Goal: Information Seeking & Learning: Find specific fact

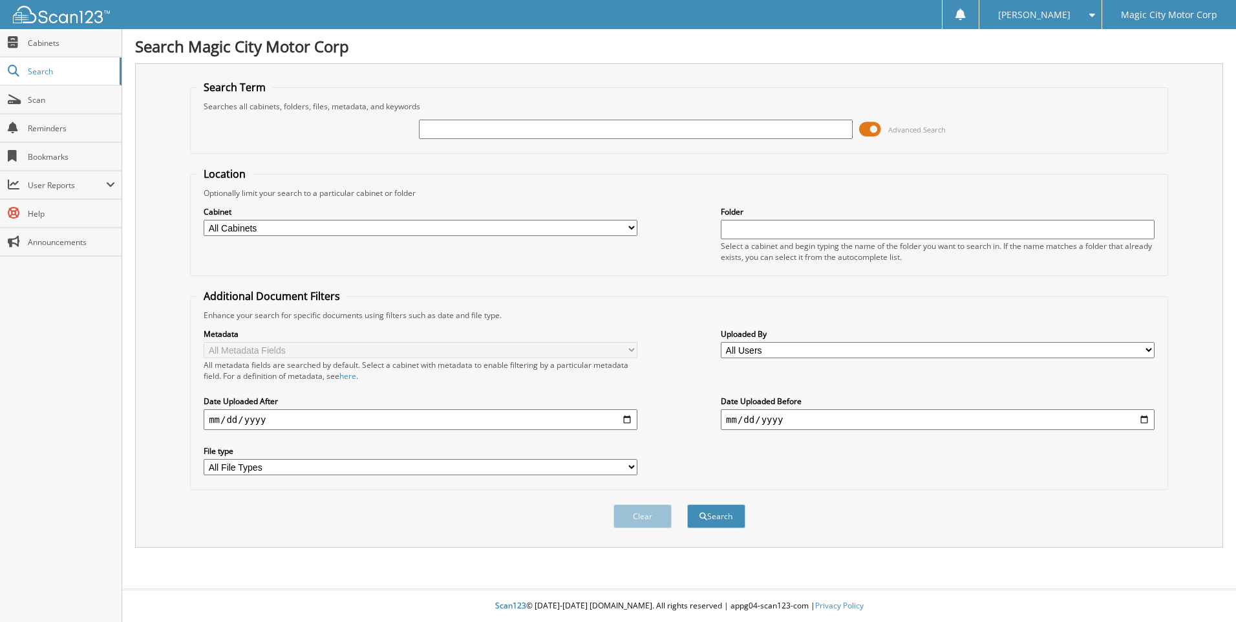
click at [431, 129] on input "text" at bounding box center [636, 129] width 434 height 19
type input "SERMAT"
click at [719, 520] on button "Search" at bounding box center [716, 516] width 58 height 24
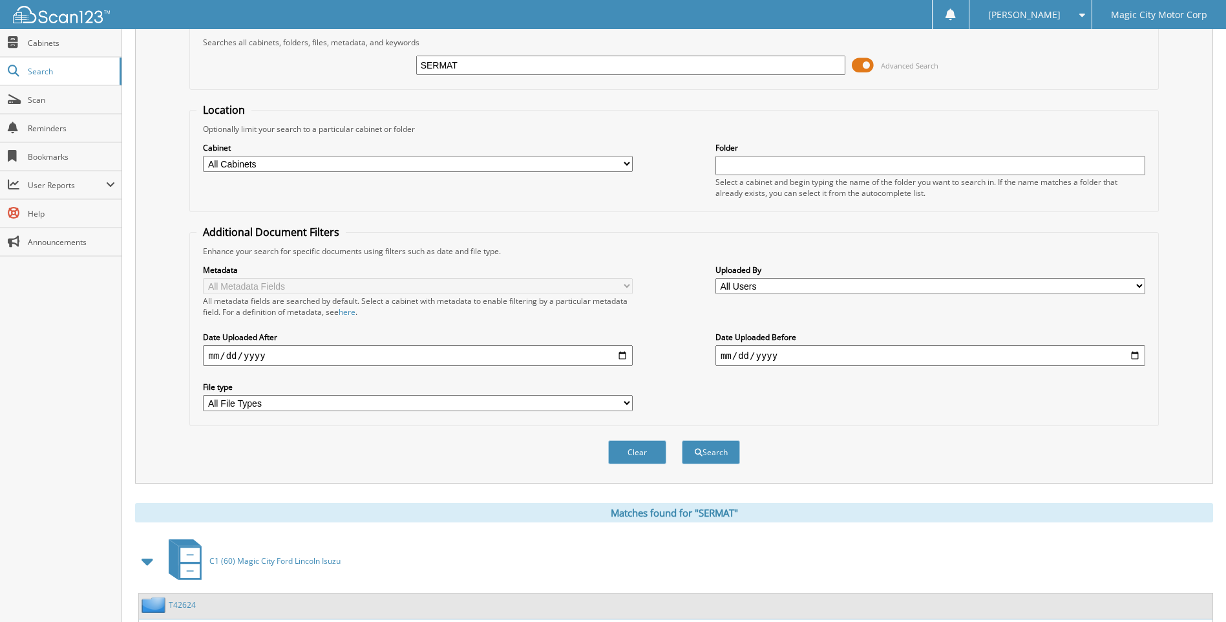
scroll to position [151, 0]
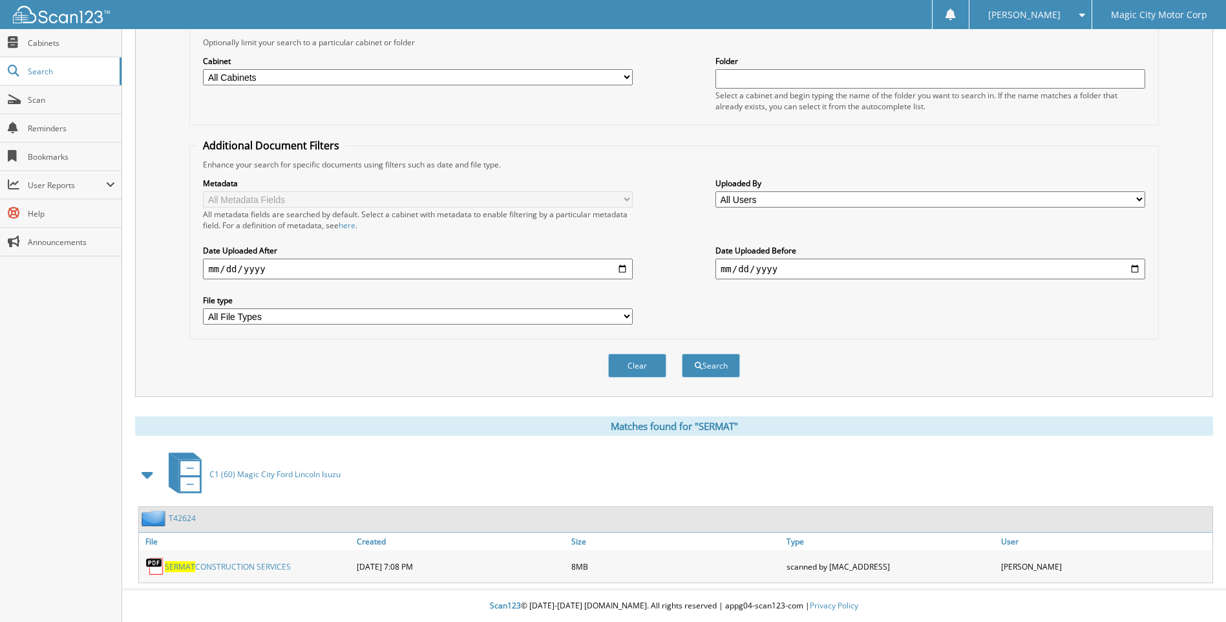
click at [179, 520] on link "T42624" at bounding box center [182, 518] width 27 height 11
